Goal: Check status

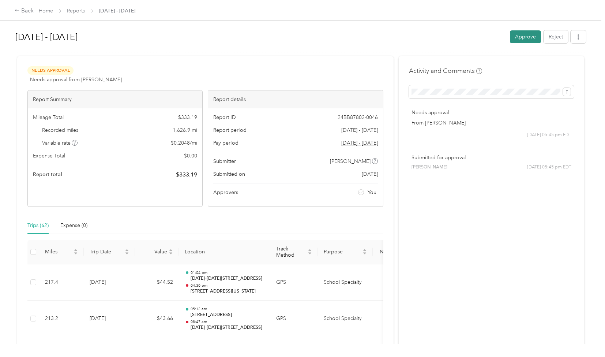
click at [520, 36] on button "Approve" at bounding box center [525, 36] width 31 height 13
